Goal: Task Accomplishment & Management: Manage account settings

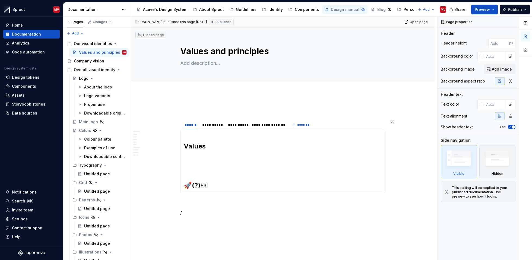
scroll to position [73, 0]
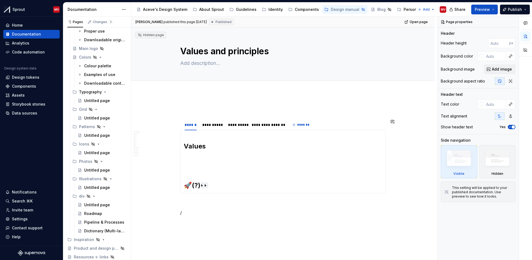
type textarea "*"
click at [14, 25] on div "Home" at bounding box center [17, 25] width 11 height 5
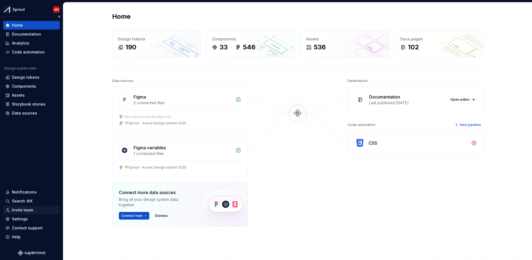
click at [27, 212] on div "Invite team" at bounding box center [22, 209] width 21 height 5
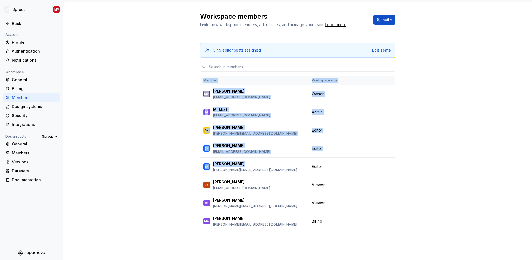
drag, startPoint x: 277, startPoint y: 183, endPoint x: 414, endPoint y: 170, distance: 137.9
click at [413, 170] on div "5 / 5 editor seats assigned Edit seats Member Workspace role MV Mikel von Krogh…" at bounding box center [297, 143] width 469 height 213
click at [439, 168] on div "5 / 5 editor seats assigned Edit seats Member Workspace role MV Mikel von Krogh…" at bounding box center [297, 143] width 469 height 213
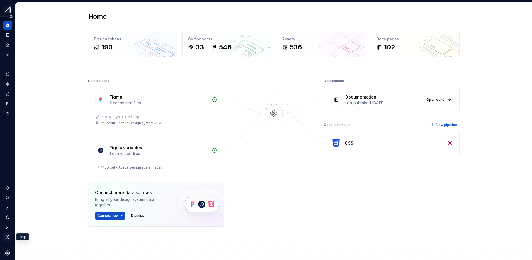
click at [8, 237] on icon "button" at bounding box center [7, 236] width 5 height 5
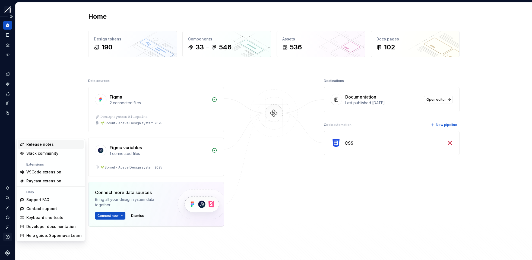
click at [8, 237] on icon "button" at bounding box center [7, 236] width 5 height 5
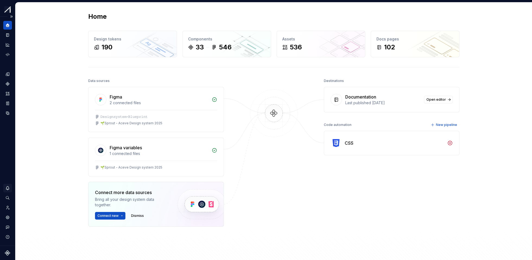
click at [8, 189] on icon "Notifications" at bounding box center [7, 188] width 3 height 4
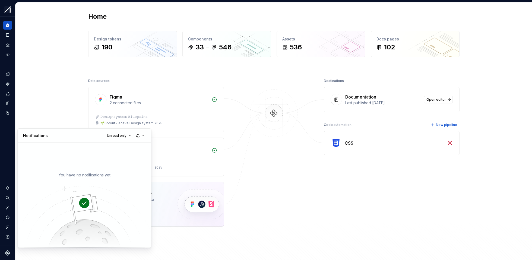
click at [10, 165] on html "Sprout MV Design system data Home Design tokens 190 Components 33 546 Assets 53…" at bounding box center [266, 130] width 532 height 260
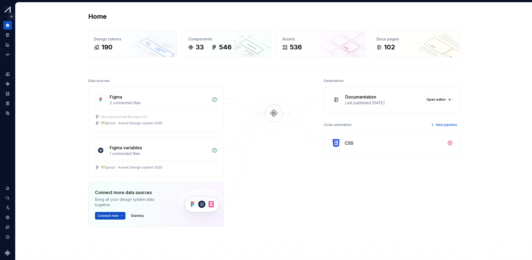
click at [10, 17] on button "Expand sidebar" at bounding box center [12, 17] width 8 height 8
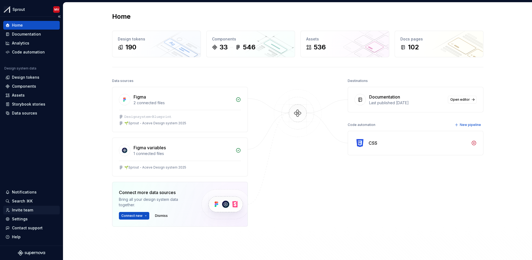
click at [21, 209] on div "Invite team" at bounding box center [22, 209] width 21 height 5
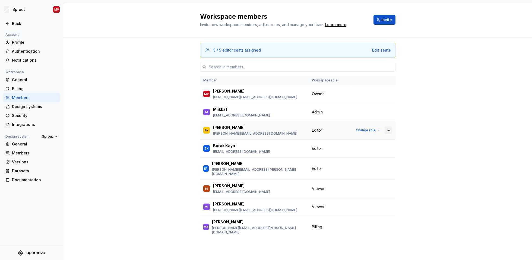
click at [390, 132] on button "button" at bounding box center [388, 130] width 8 height 8
click at [261, 130] on div "AY Amanda Yu amanda.yu@hantverksdata.se" at bounding box center [254, 130] width 102 height 11
click at [218, 133] on p "[PERSON_NAME][EMAIL_ADDRESS][DOMAIN_NAME]" at bounding box center [255, 133] width 84 height 4
drag, startPoint x: 212, startPoint y: 133, endPoint x: 264, endPoint y: 135, distance: 51.6
click at [264, 135] on div "AY Amanda Yu amanda.yu@hantverksdata.se" at bounding box center [254, 130] width 102 height 11
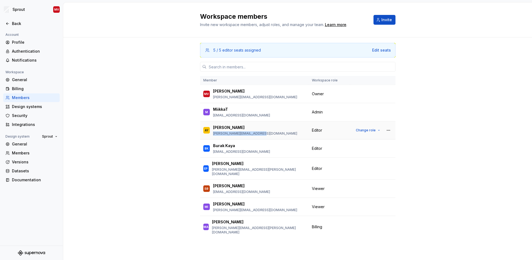
click at [264, 135] on div "AY Amanda Yu amanda.yu@hantverksdata.se" at bounding box center [254, 130] width 102 height 11
